Goal: Information Seeking & Learning: Learn about a topic

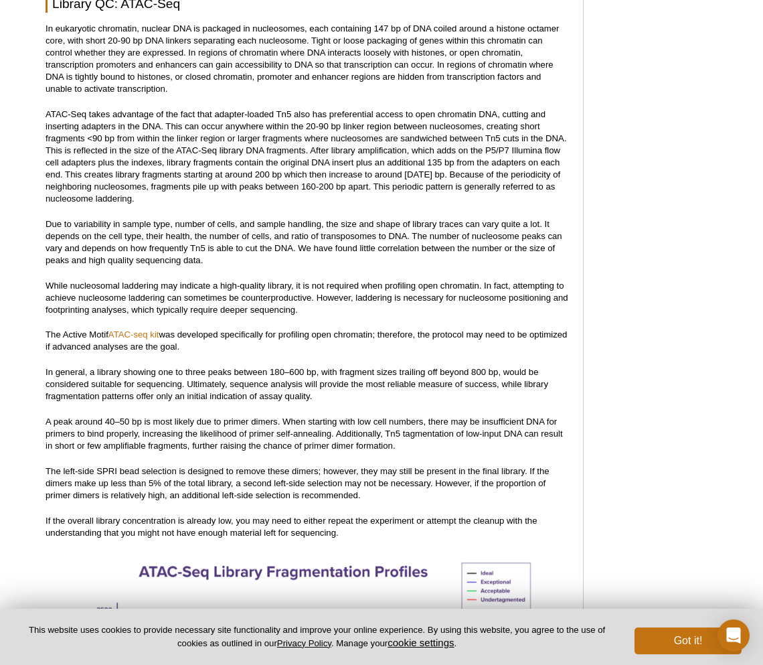
scroll to position [1302, 0]
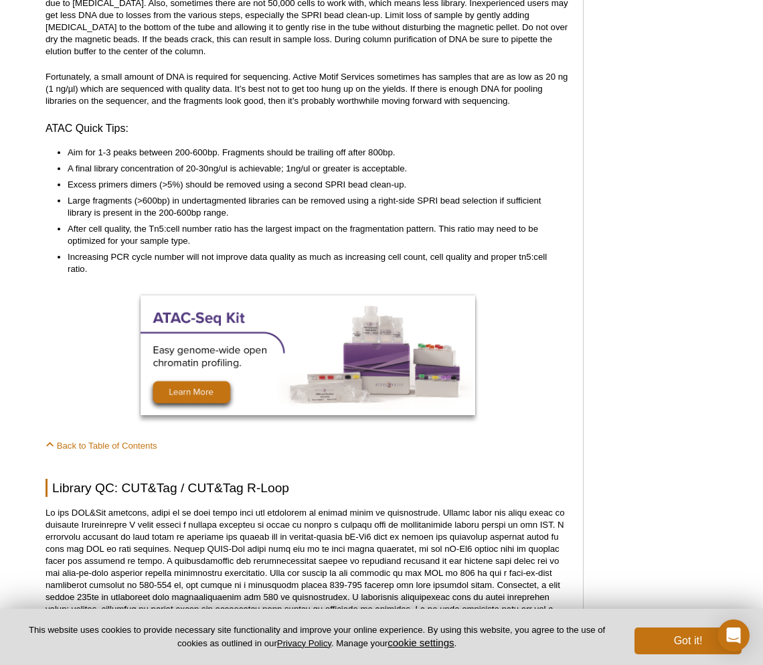
scroll to position [3243, 0]
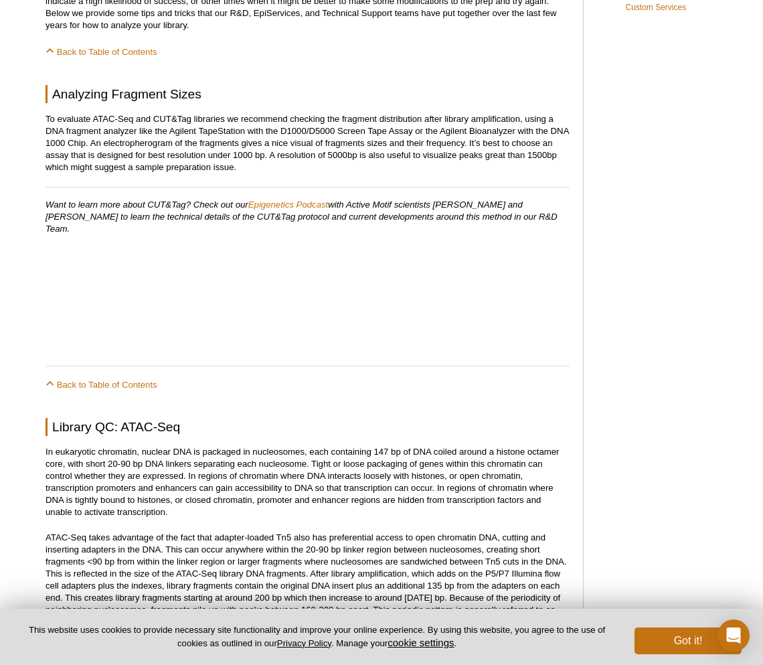
scroll to position [781, 0]
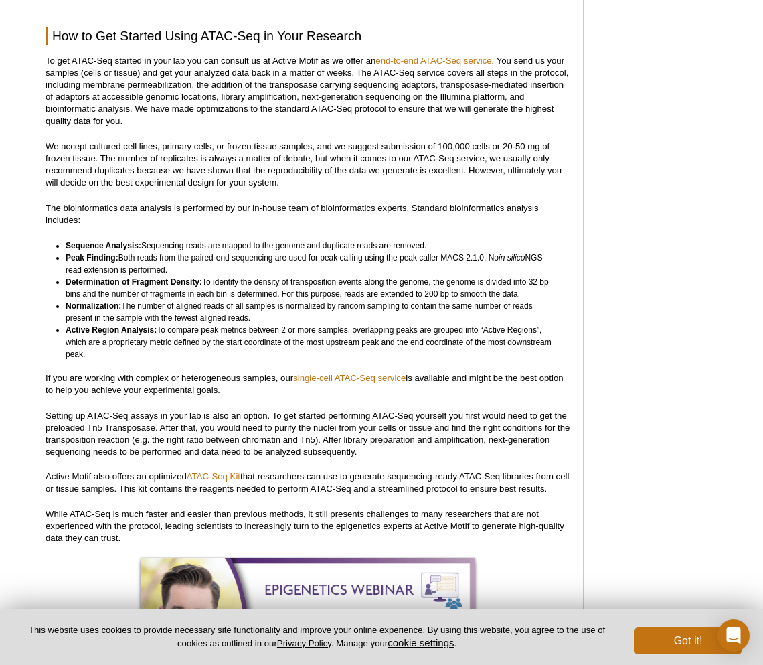
scroll to position [3417, 0]
